Goal: Find specific page/section: Find specific page/section

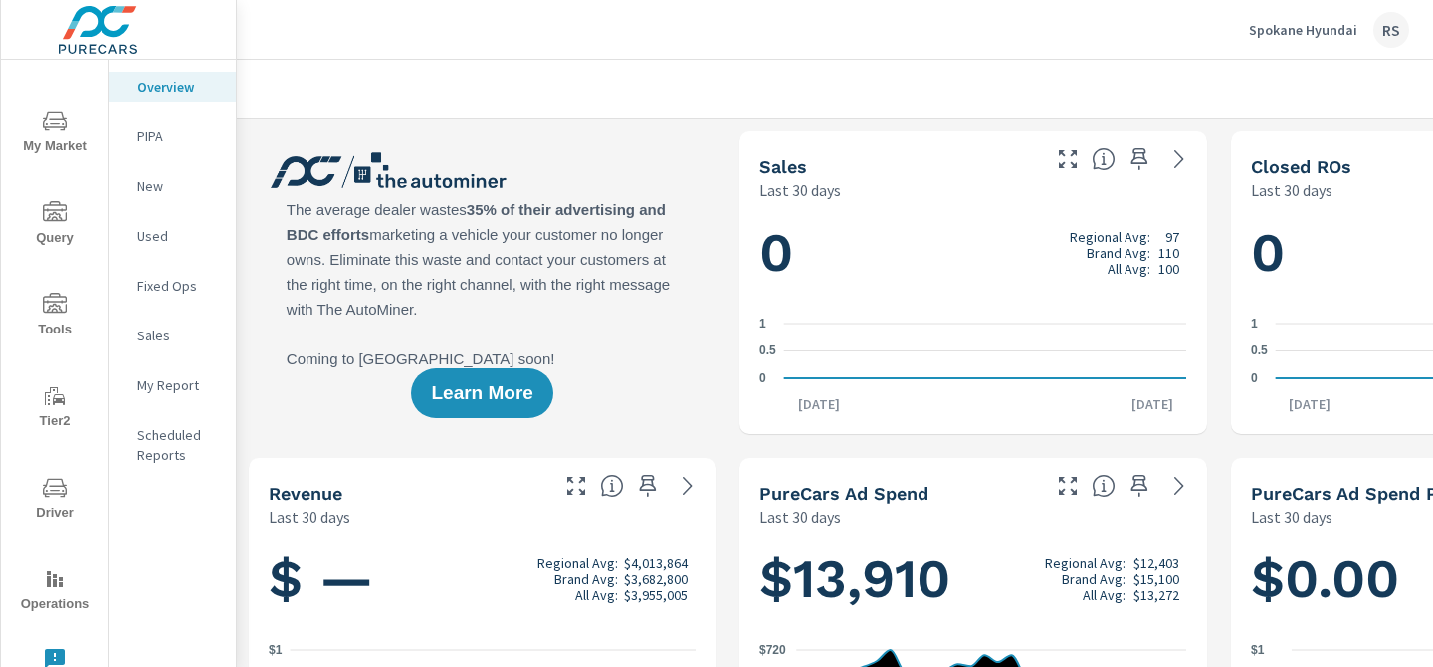
scroll to position [1, 0]
click at [60, 546] on div "PURE Insights Advertise My Market Query Tools Tier2 Driver Operations Leave Fee…" at bounding box center [55, 314] width 108 height 824
click at [55, 581] on rect "nav menu" at bounding box center [55, 583] width 4 height 8
